Goal: Find specific page/section: Find specific page/section

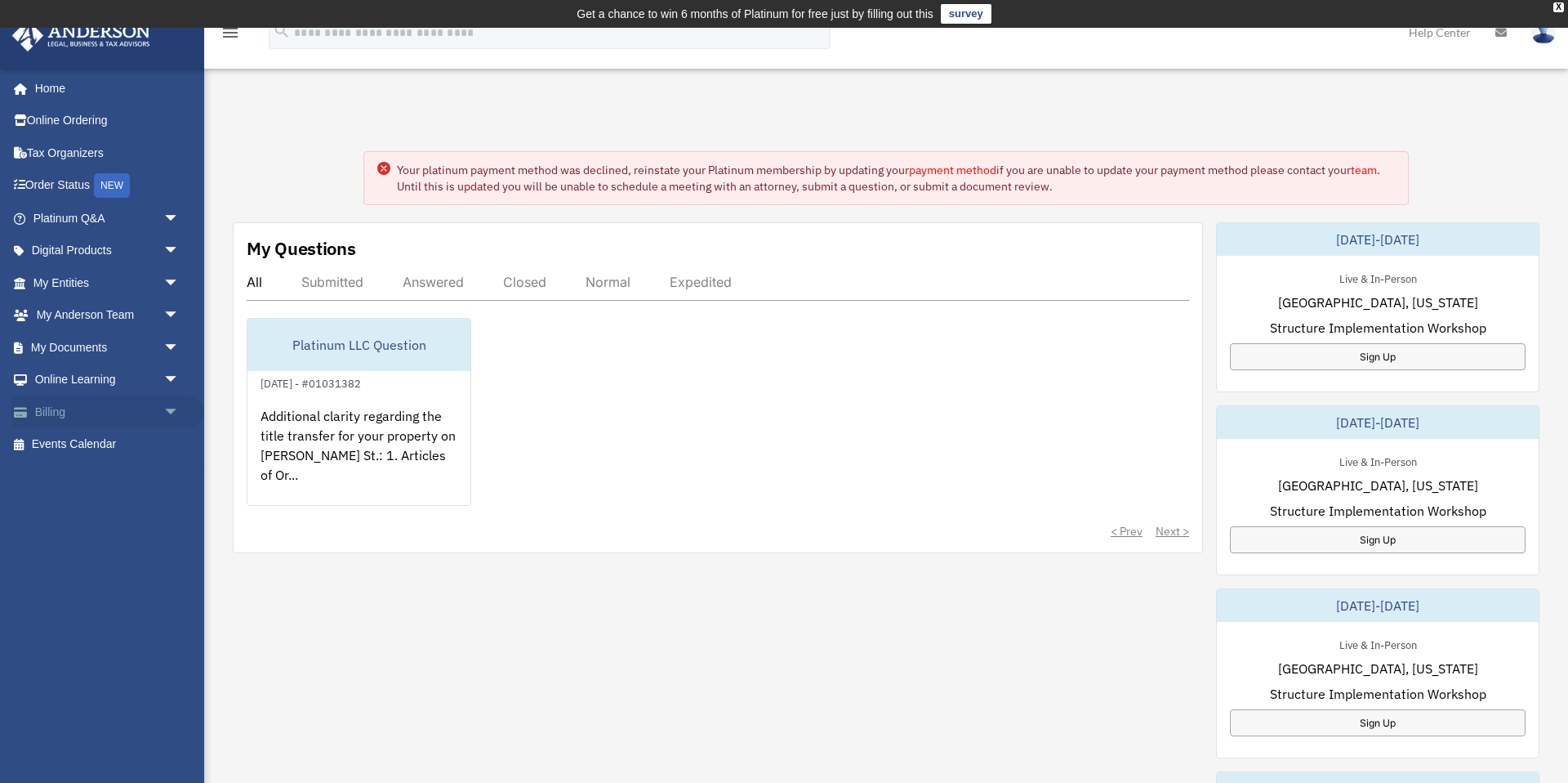
click at [166, 407] on span "arrow_drop_down" at bounding box center [180, 412] width 33 height 34
click at [101, 434] on link "$ Open Invoices" at bounding box center [113, 444] width 181 height 34
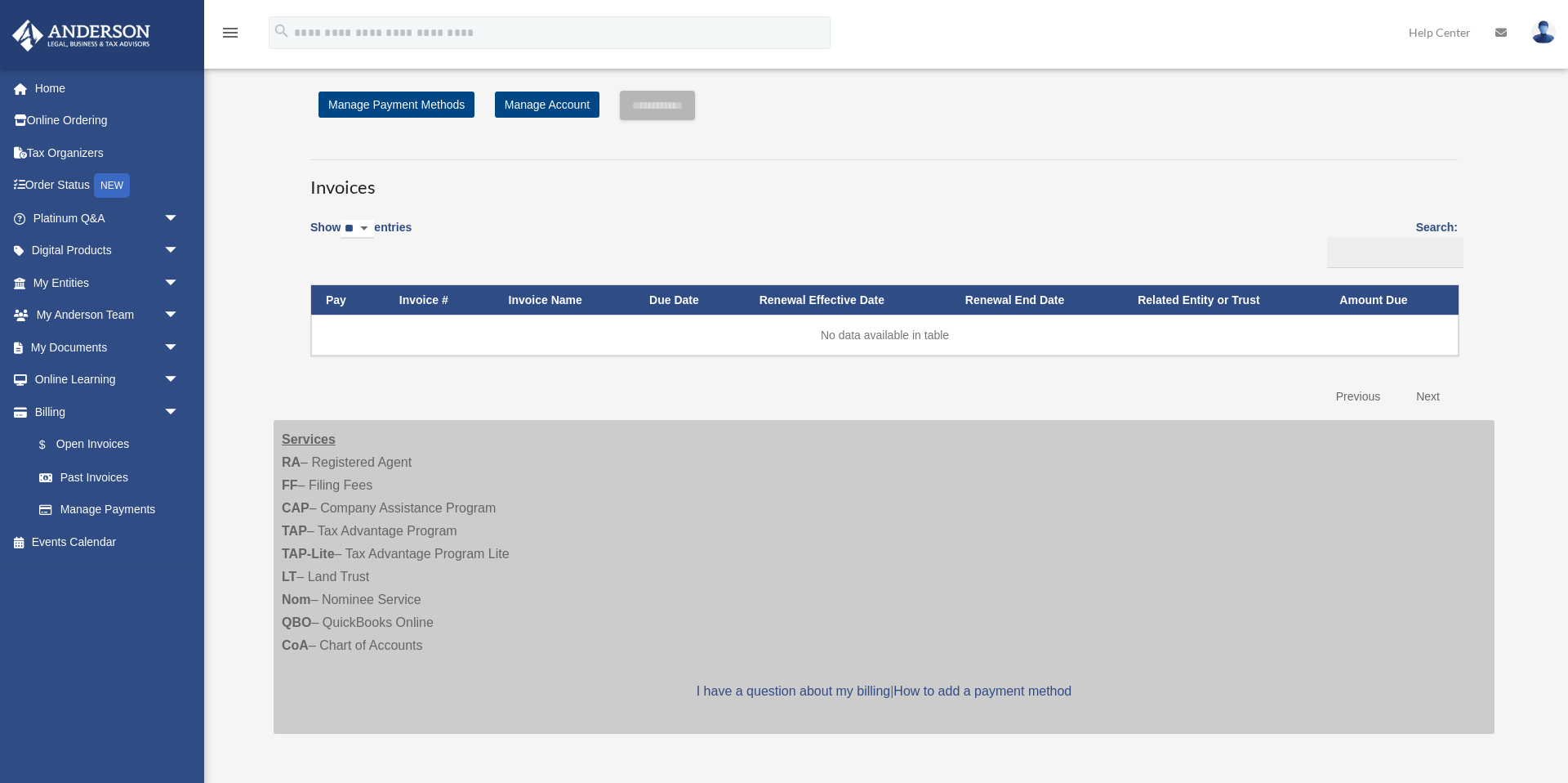
scroll to position [48, 0]
click at [1507, 28] on link at bounding box center [1501, 32] width 36 height 64
click at [1502, 31] on icon at bounding box center [1500, 32] width 11 height 11
click at [169, 409] on span "arrow_drop_down" at bounding box center [180, 412] width 33 height 34
click at [132, 387] on link "Online Learning arrow_drop_down" at bounding box center [107, 380] width 192 height 33
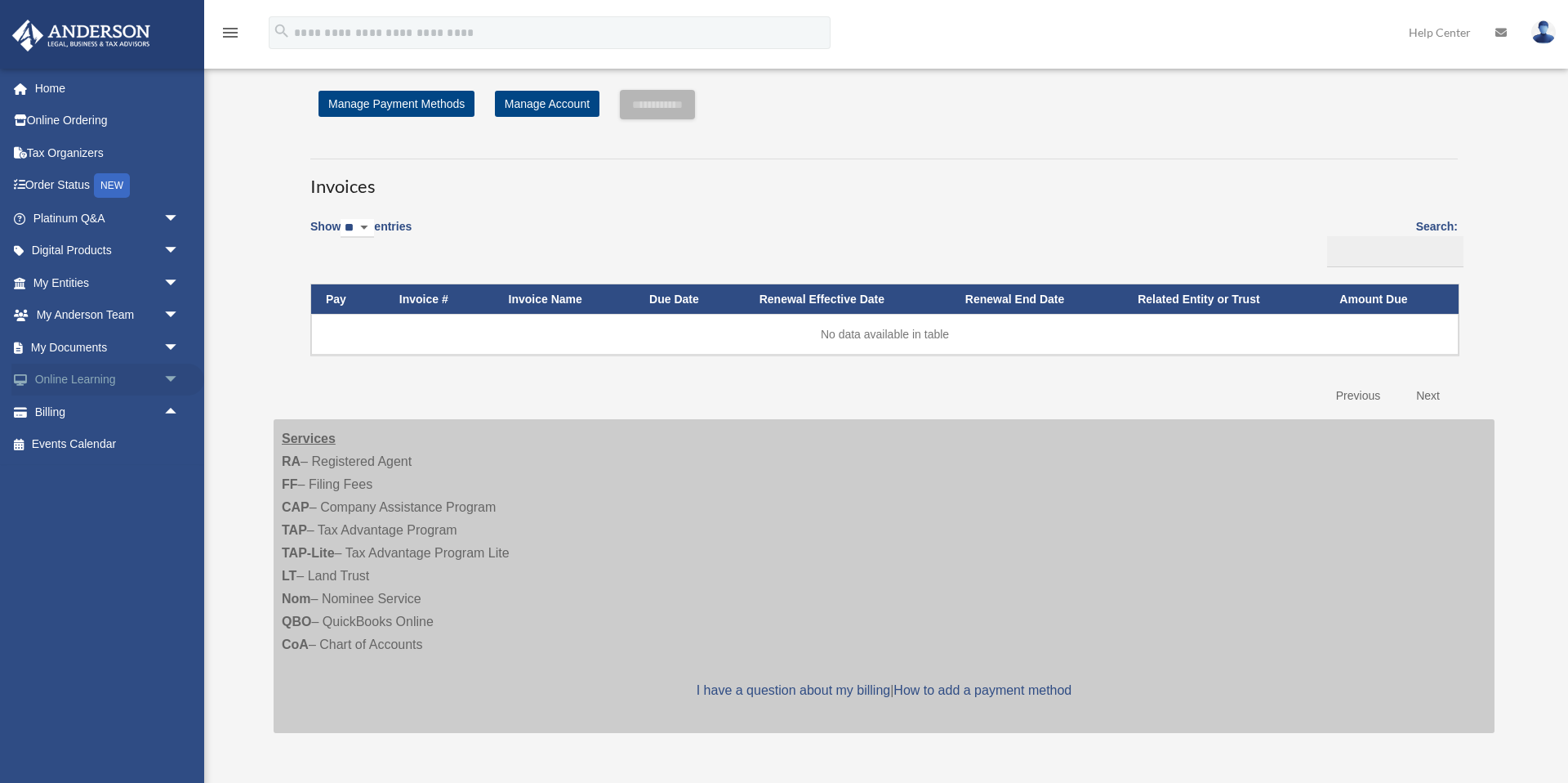
click at [174, 381] on span "arrow_drop_down" at bounding box center [180, 380] width 33 height 34
click at [172, 376] on span "arrow_drop_up" at bounding box center [180, 380] width 33 height 34
click at [173, 347] on span "arrow_drop_down" at bounding box center [180, 347] width 33 height 34
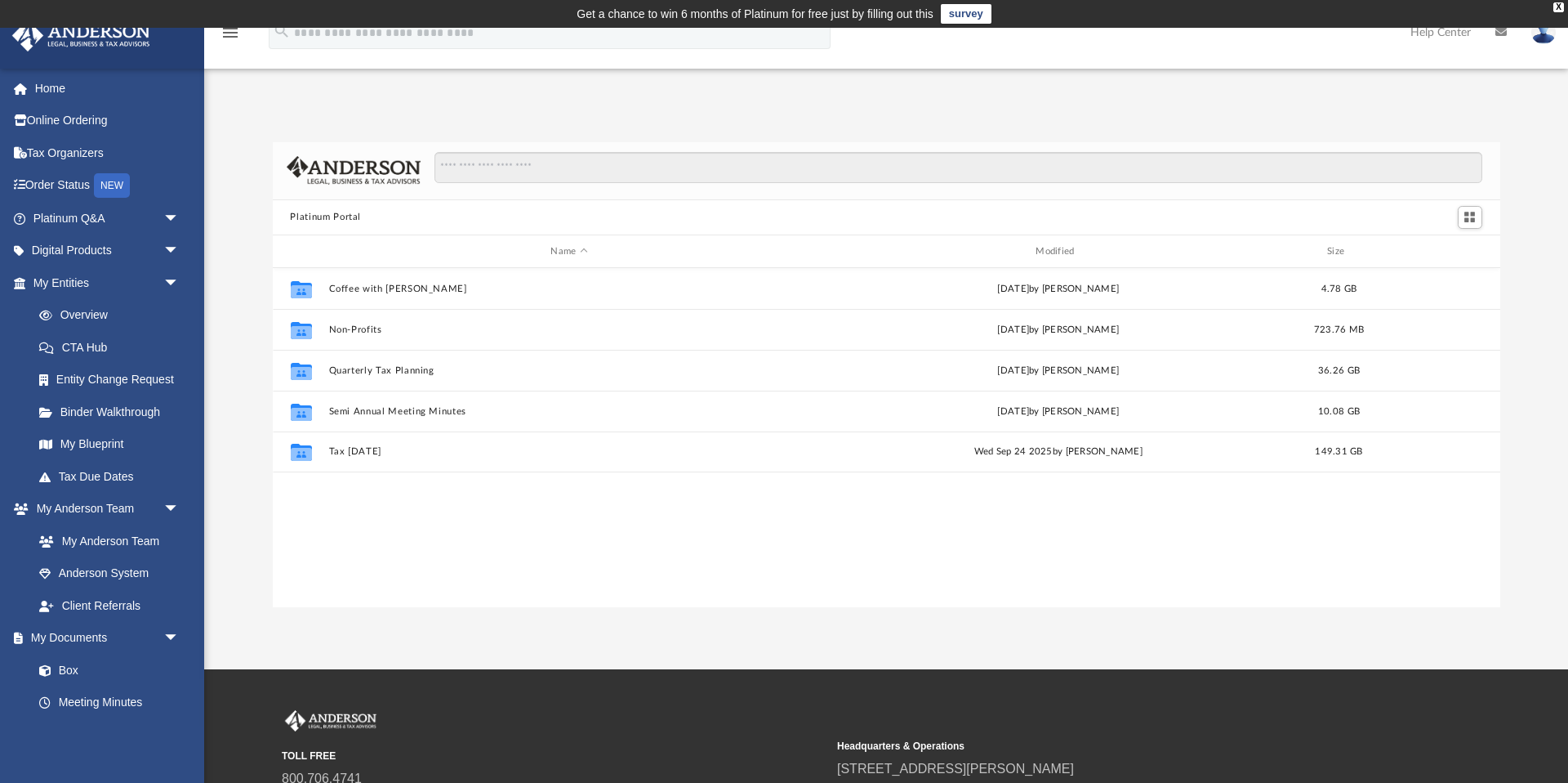
scroll to position [371, 1227]
click at [168, 281] on span "arrow_drop_down" at bounding box center [180, 283] width 33 height 34
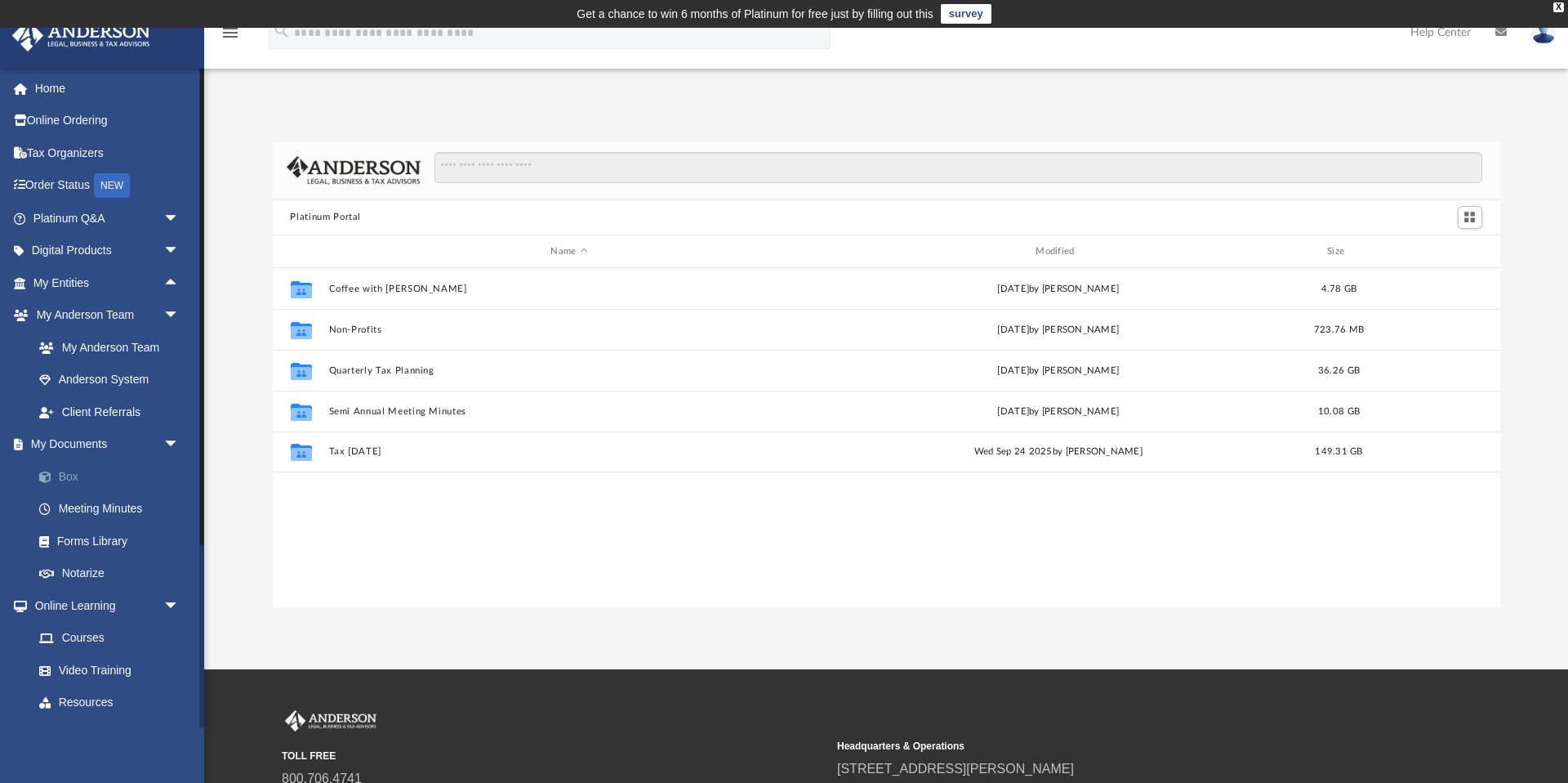
click at [66, 474] on link "Box" at bounding box center [113, 476] width 181 height 33
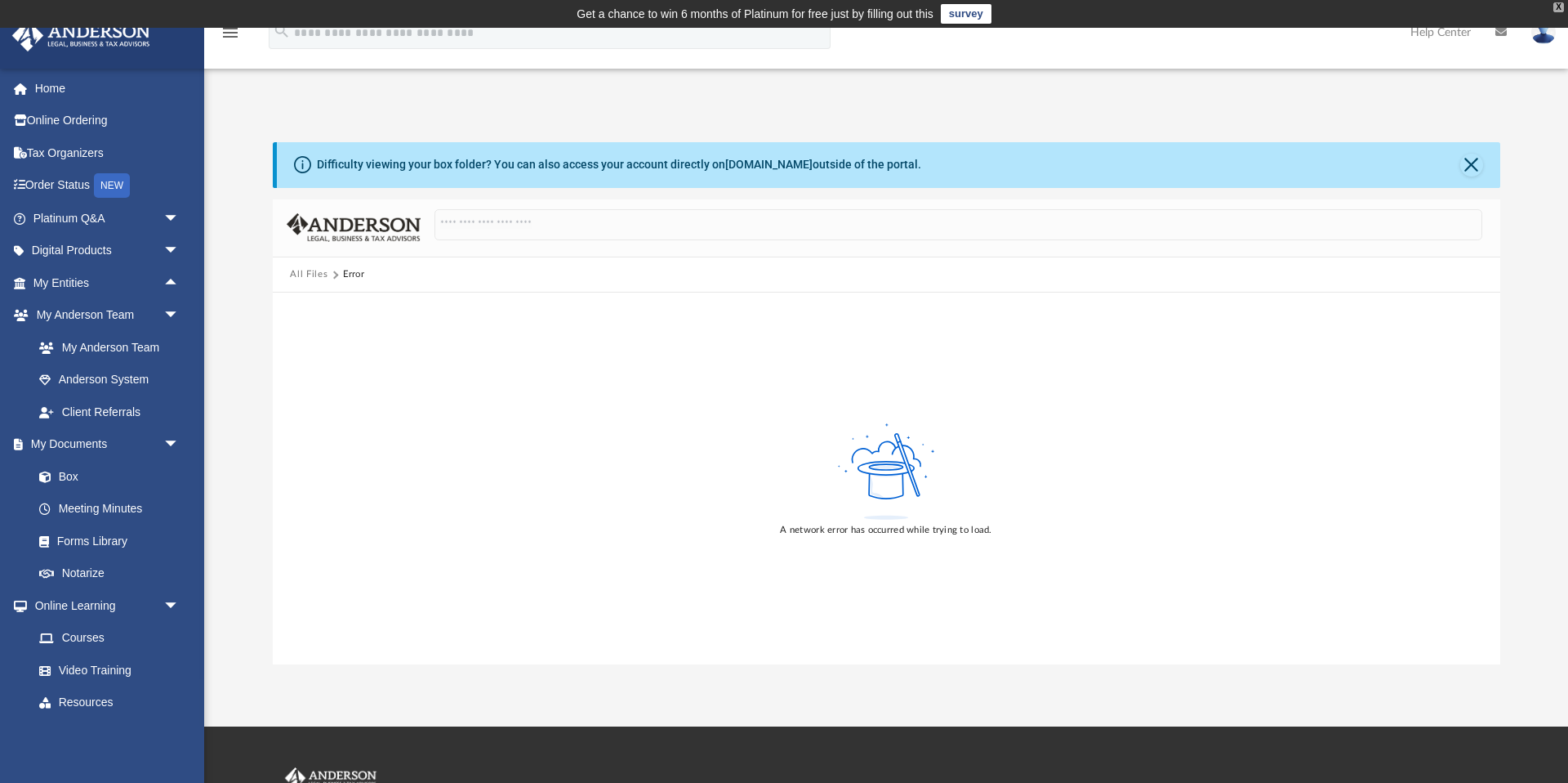
click at [1559, 4] on div "X" at bounding box center [1559, 7] width 10 height 9
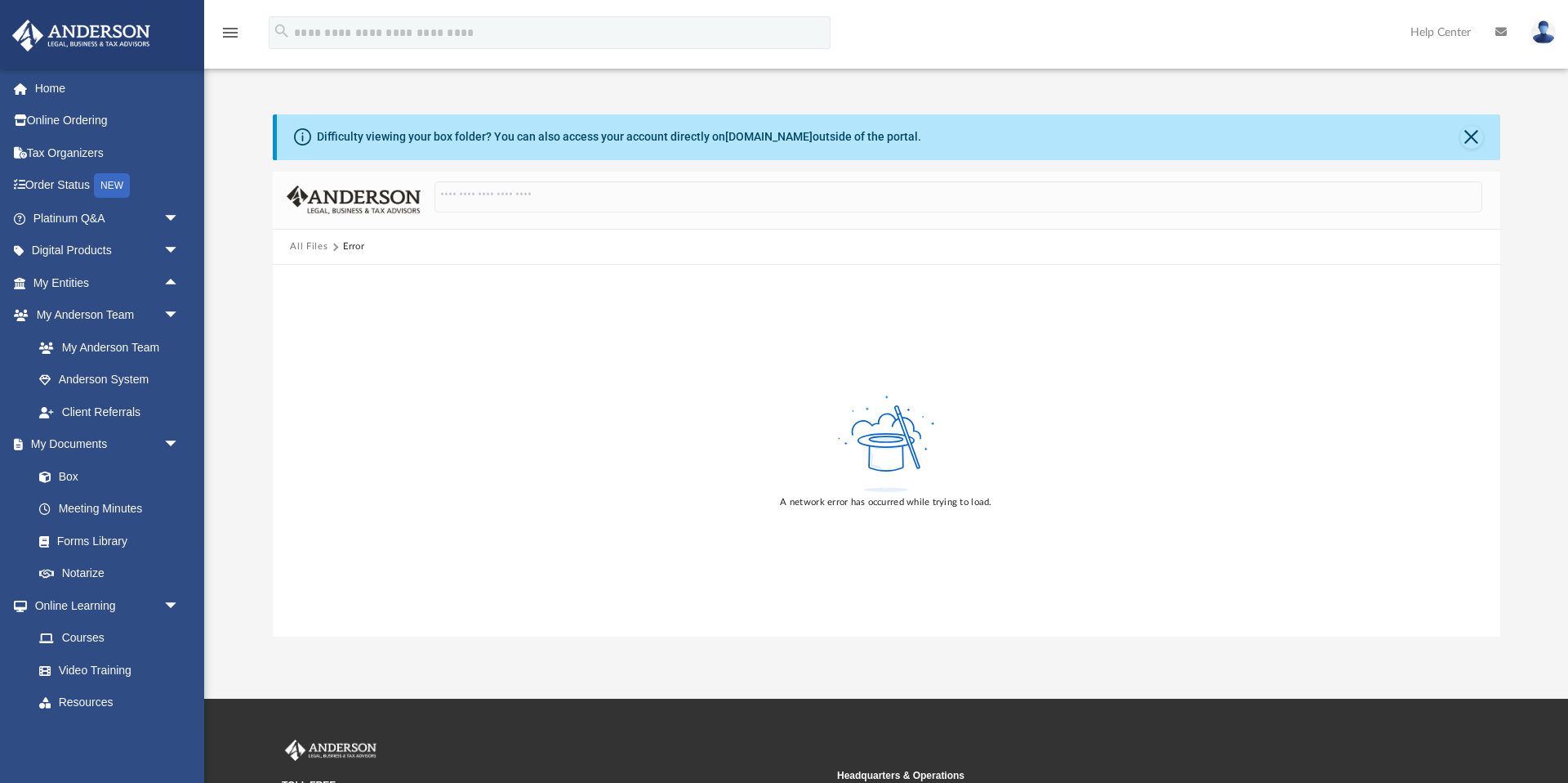
click at [319, 247] on button "All Files" at bounding box center [308, 246] width 38 height 15
